Goal: Communication & Community: Participate in discussion

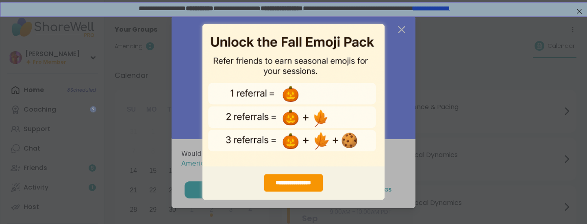
click at [402, 33] on div "**********" at bounding box center [293, 112] width 587 height 224
click at [397, 37] on div "**********" at bounding box center [293, 112] width 587 height 224
click at [580, 12] on div "**********" at bounding box center [293, 112] width 587 height 224
click at [141, 126] on div "**********" at bounding box center [293, 112] width 587 height 224
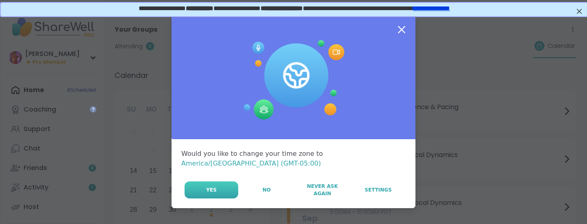
click at [226, 186] on button "Yes" at bounding box center [212, 190] width 54 height 17
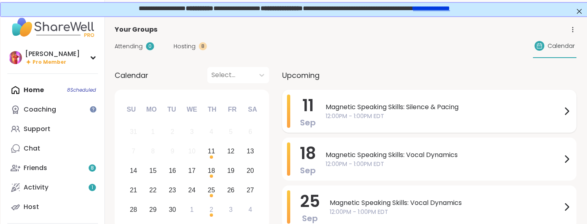
click at [391, 109] on span "Magnetic Speaking Skills: Silence & Pacing" at bounding box center [444, 107] width 236 height 10
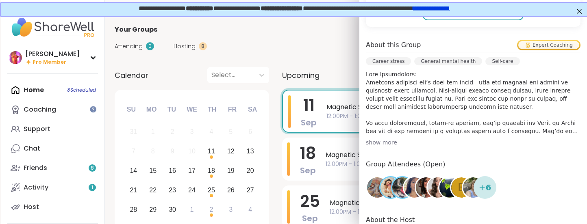
scroll to position [210, 0]
click at [383, 142] on div "show more" at bounding box center [473, 142] width 215 height 8
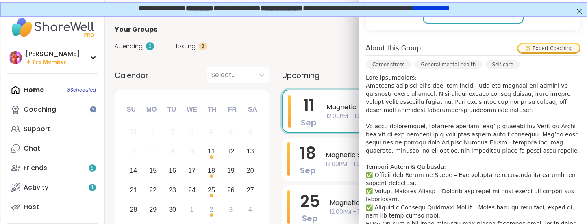
scroll to position [213, 0]
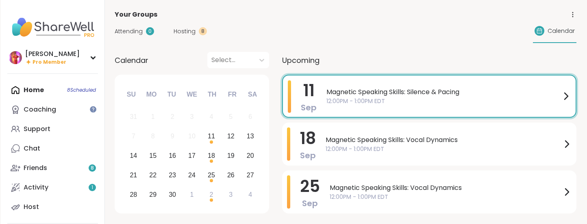
click at [293, 16] on div "Your Groups" at bounding box center [346, 15] width 462 height 10
click at [384, 98] on span "12:00PM - 1:00PM EDT" at bounding box center [443, 101] width 234 height 9
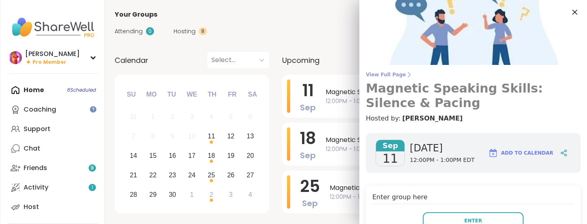
click at [392, 76] on span "View Full Page" at bounding box center [473, 75] width 215 height 7
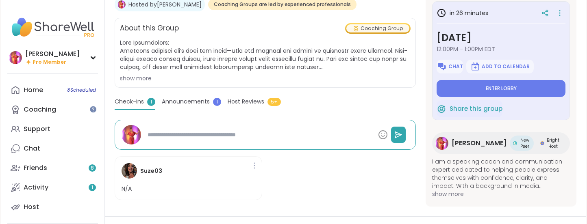
scroll to position [155, 0]
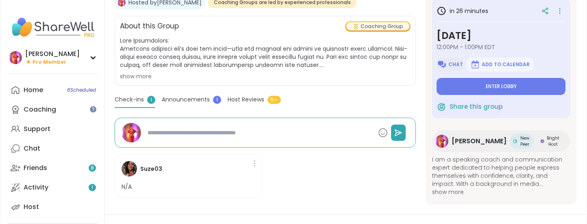
click at [456, 63] on span "Chat" at bounding box center [455, 64] width 15 height 7
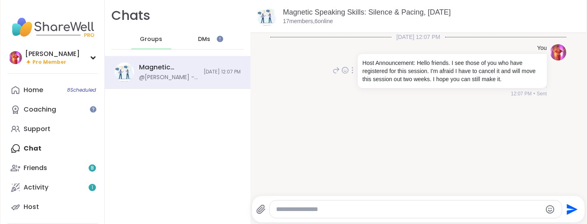
click at [351, 72] on div at bounding box center [352, 70] width 7 height 10
click at [357, 86] on icon at bounding box center [357, 82] width 8 height 8
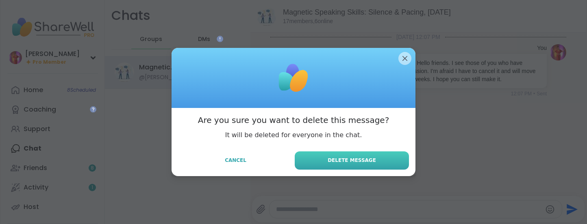
click at [352, 164] on span "Delete Message" at bounding box center [352, 160] width 48 height 7
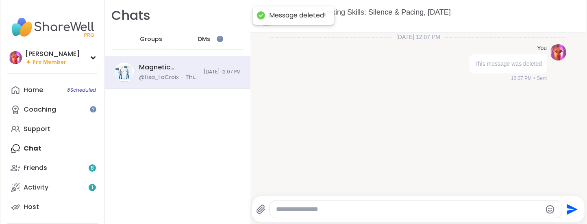
click at [309, 211] on textarea "Type your message" at bounding box center [408, 210] width 265 height 8
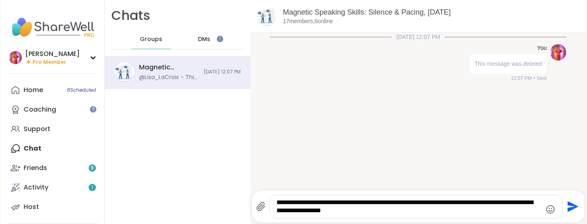
paste textarea "**********"
type textarea "**********"
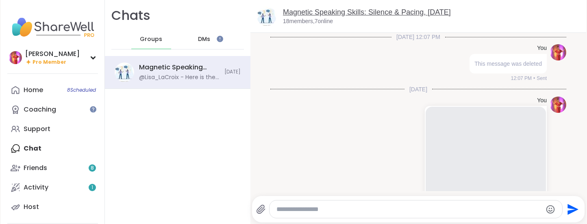
click at [366, 11] on link "Magnetic Speaking Skills: Silence & Pacing, [DATE]" at bounding box center [367, 12] width 168 height 8
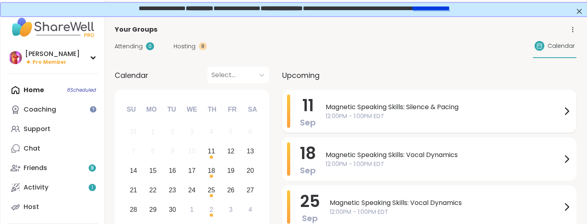
click at [347, 104] on span "Magnetic Speaking Skills: Silence & Pacing" at bounding box center [444, 107] width 236 height 10
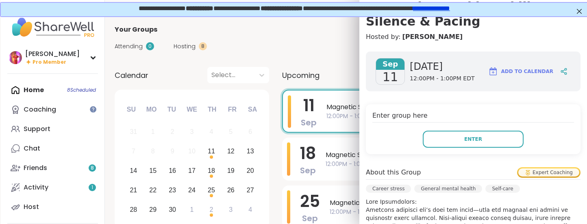
scroll to position [160, 0]
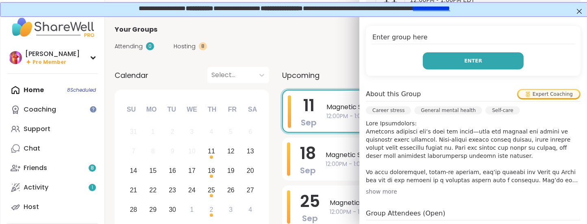
click at [479, 59] on span "Enter" at bounding box center [473, 60] width 18 height 7
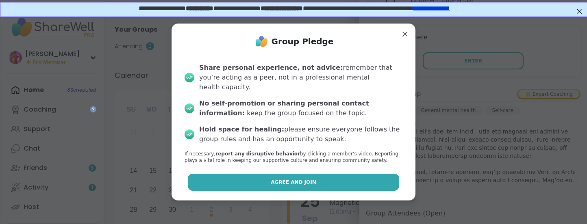
click at [295, 180] on span "Agree and Join" at bounding box center [294, 182] width 46 height 7
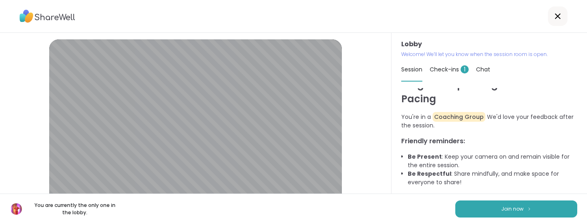
scroll to position [11, 0]
click at [508, 208] on span "Join now" at bounding box center [512, 209] width 22 height 7
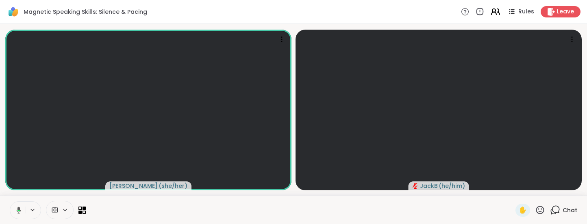
click at [499, 9] on icon at bounding box center [498, 12] width 2 height 6
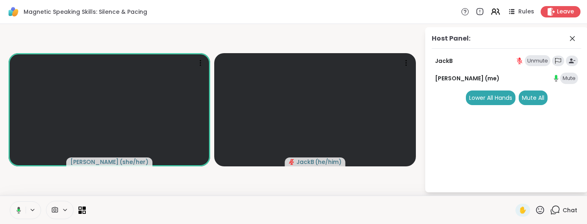
click at [534, 57] on div "Unmute" at bounding box center [538, 60] width 26 height 11
click at [537, 61] on div "Unmute" at bounding box center [538, 60] width 26 height 11
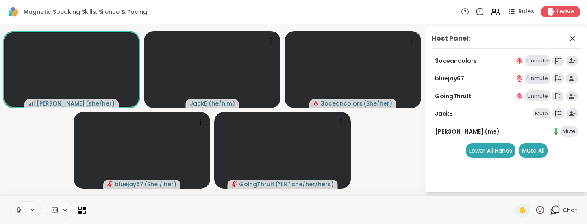
click at [536, 80] on div "Unmute" at bounding box center [538, 78] width 26 height 11
click at [537, 61] on div "Unmute" at bounding box center [538, 60] width 26 height 11
click at [533, 98] on div "Unmute" at bounding box center [538, 96] width 26 height 11
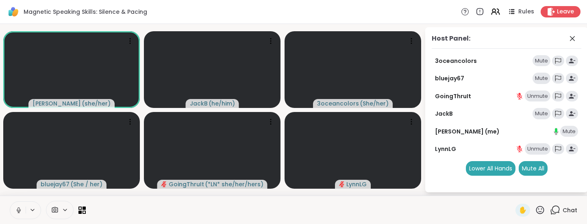
click at [538, 149] on div "Unmute" at bounding box center [538, 148] width 26 height 11
click at [533, 96] on div "Unmute" at bounding box center [538, 96] width 26 height 11
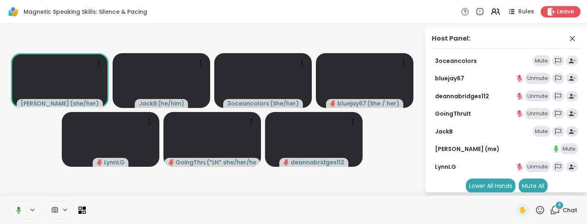
click at [538, 95] on div "Unmute" at bounding box center [538, 96] width 26 height 11
click at [541, 79] on div "Unmute" at bounding box center [538, 78] width 26 height 11
click at [532, 60] on div "Unmute" at bounding box center [538, 60] width 26 height 11
click at [535, 98] on div "Unmute" at bounding box center [538, 96] width 26 height 11
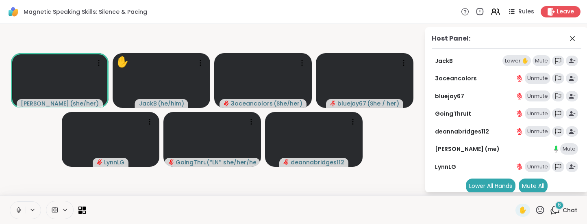
click at [518, 59] on div "Lower ✋" at bounding box center [516, 60] width 28 height 11
click at [538, 60] on div "Mute" at bounding box center [541, 60] width 18 height 11
click at [538, 60] on div "Unmute" at bounding box center [538, 60] width 26 height 11
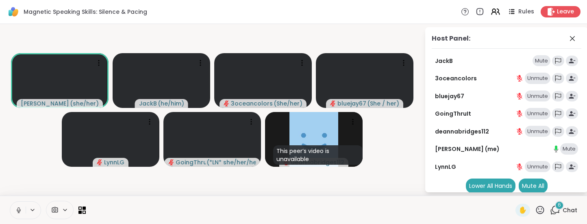
click at [534, 97] on div "Unmute" at bounding box center [538, 96] width 26 height 11
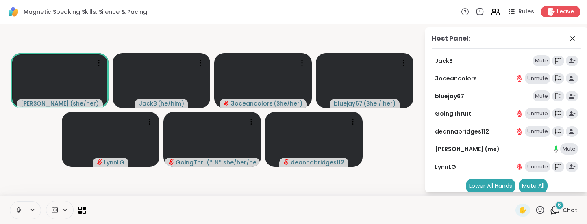
click at [537, 78] on div "Unmute" at bounding box center [538, 78] width 26 height 11
click at [532, 166] on div "Unmute" at bounding box center [538, 166] width 26 height 11
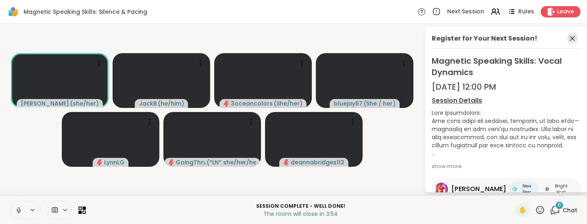
click at [572, 41] on icon at bounding box center [572, 39] width 10 height 10
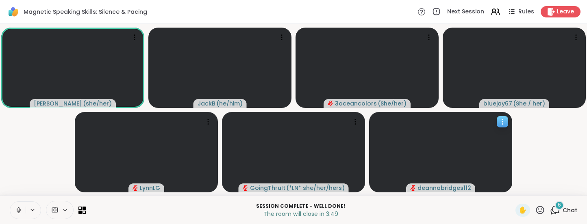
click at [499, 119] on icon at bounding box center [502, 122] width 8 height 8
click at [533, 164] on video-player-container "Lisa_LaCroix ( she/her ) JackB ( he/him ) 3oceancolors ( She/her ) bluejay67 ( …" at bounding box center [293, 109] width 577 height 165
click at [497, 15] on icon at bounding box center [495, 12] width 10 height 10
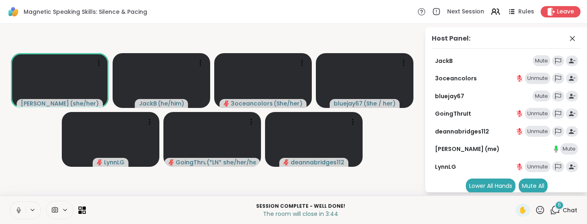
click at [536, 131] on div "Unmute" at bounding box center [538, 131] width 26 height 11
click at [530, 80] on div "Unmute" at bounding box center [538, 78] width 26 height 11
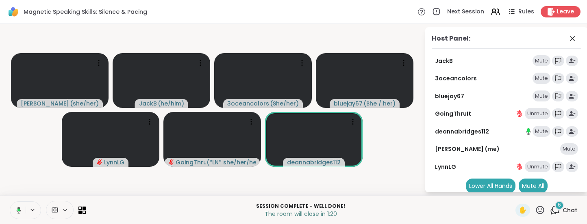
click at [530, 114] on div "Unmute" at bounding box center [538, 113] width 26 height 11
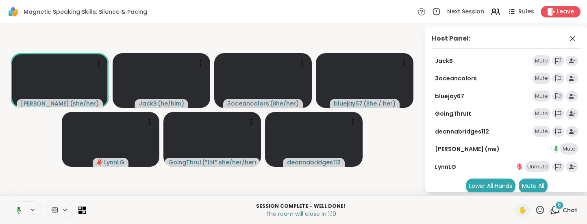
click at [532, 166] on div "Unmute" at bounding box center [538, 166] width 26 height 11
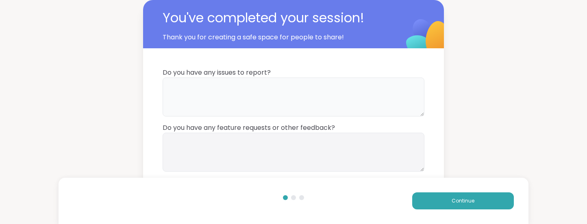
click at [284, 89] on textarea at bounding box center [294, 97] width 262 height 39
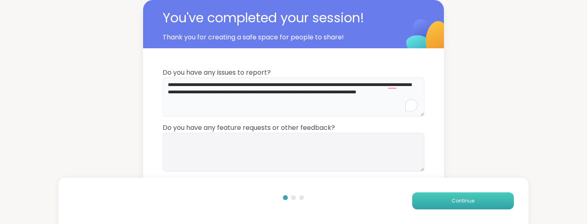
type textarea "**********"
click at [440, 198] on button "Continue" at bounding box center [463, 201] width 102 height 17
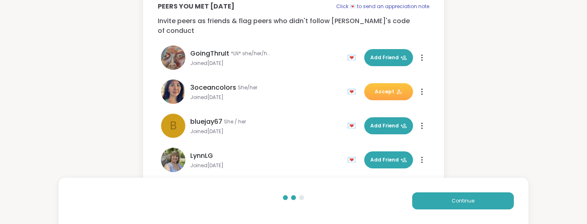
scroll to position [71, 0]
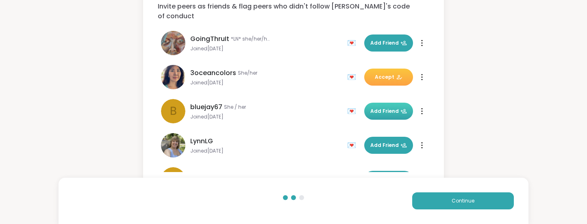
click at [380, 103] on button "Add Friend" at bounding box center [388, 111] width 49 height 17
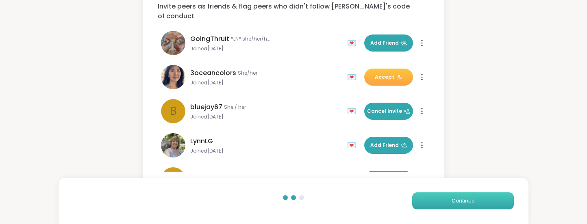
click at [454, 196] on button "Continue" at bounding box center [463, 201] width 102 height 17
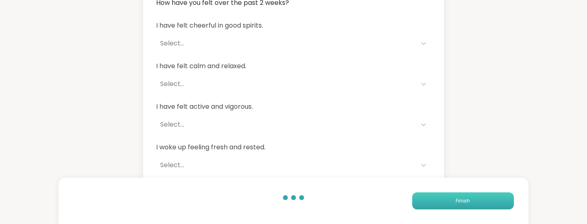
click at [454, 201] on button "Finish" at bounding box center [463, 201] width 102 height 17
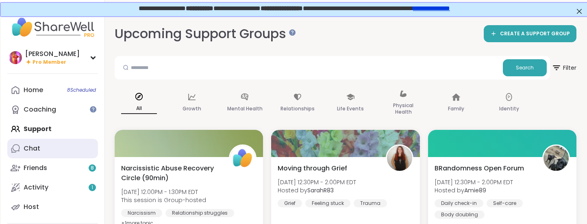
click at [45, 146] on link "Chat" at bounding box center [52, 149] width 91 height 20
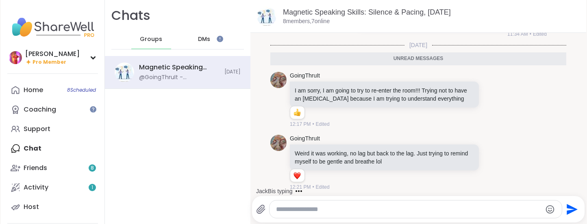
scroll to position [261, 0]
click at [485, 101] on icon at bounding box center [484, 99] width 2 height 7
click at [504, 100] on icon at bounding box center [501, 99] width 7 height 10
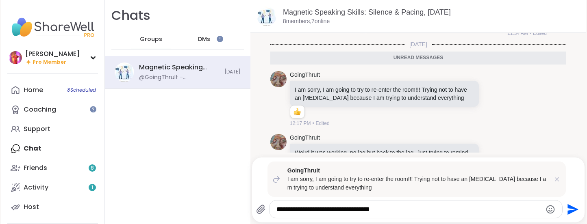
click at [548, 208] on icon "Emoji picker" at bounding box center [550, 209] width 9 height 9
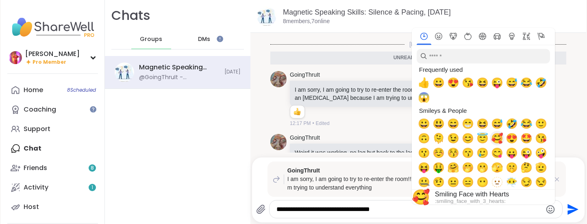
click at [497, 140] on span "🥰" at bounding box center [497, 138] width 12 height 11
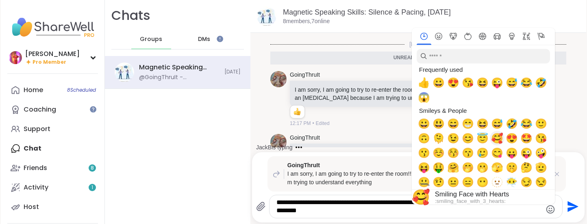
type textarea "**********"
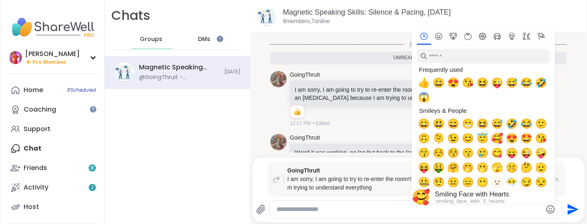
scroll to position [575, 0]
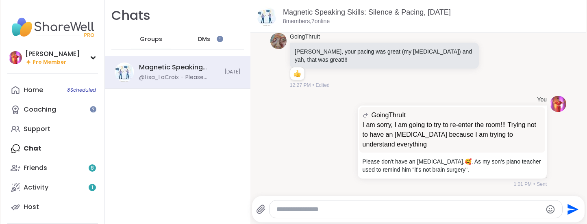
click at [568, 45] on li "GoingThruIt deanna, your pacing was great (my auditory processing disorder) and…" at bounding box center [417, 61] width 319 height 63
click at [376, 207] on textarea "Type your message" at bounding box center [408, 210] width 265 height 8
type textarea "**********"
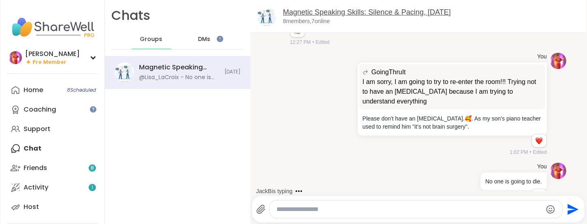
scroll to position [641, 0]
